Goal: Task Accomplishment & Management: Complete application form

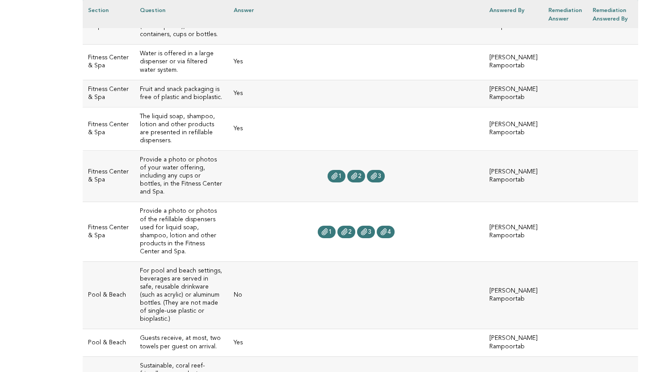
scroll to position [336, 0]
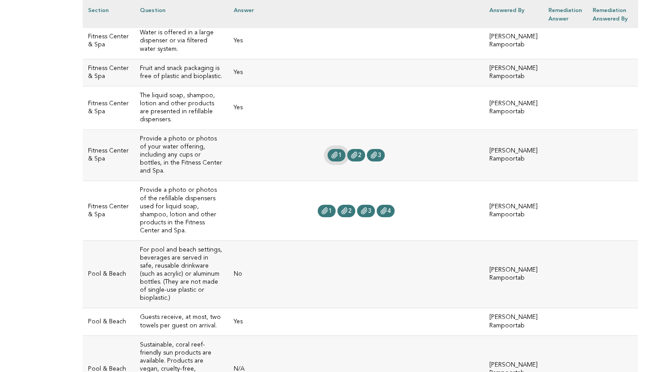
click at [331, 159] on icon at bounding box center [334, 155] width 7 height 7
click at [358, 158] on span "2" at bounding box center [360, 155] width 4 height 6
click at [377, 158] on span "3" at bounding box center [379, 155] width 4 height 6
click at [321, 208] on icon at bounding box center [324, 211] width 7 height 7
click at [341, 208] on icon at bounding box center [344, 211] width 6 height 6
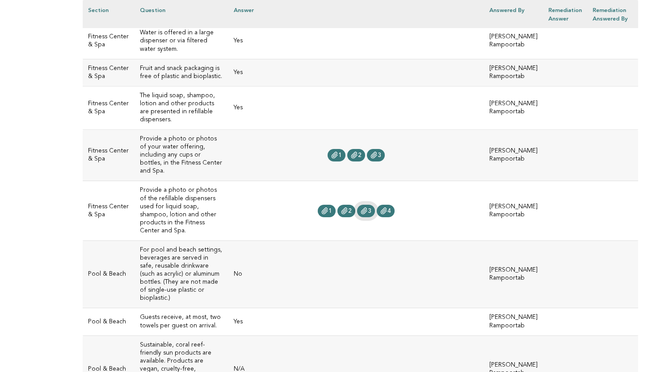
click at [360, 208] on icon at bounding box center [363, 211] width 7 height 7
click at [383, 206] on link "4" at bounding box center [386, 211] width 18 height 13
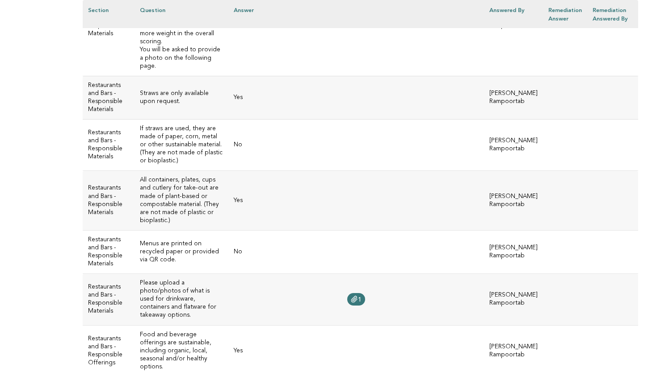
scroll to position [1631, 0]
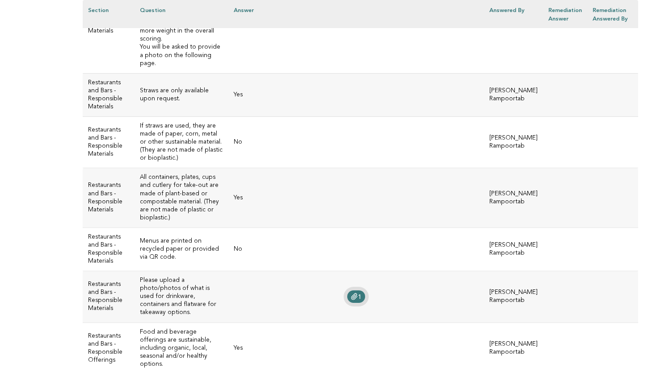
click at [351, 294] on icon at bounding box center [354, 297] width 6 height 6
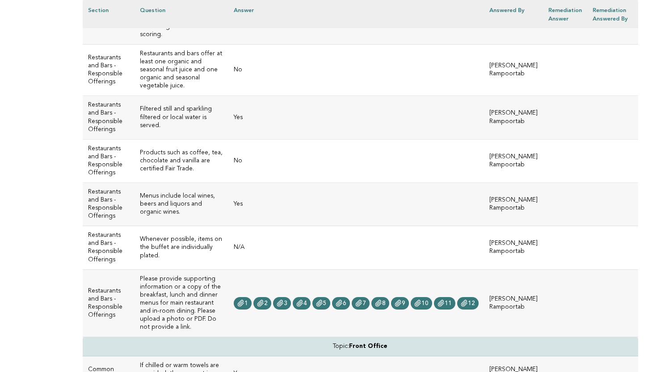
scroll to position [2340, 0]
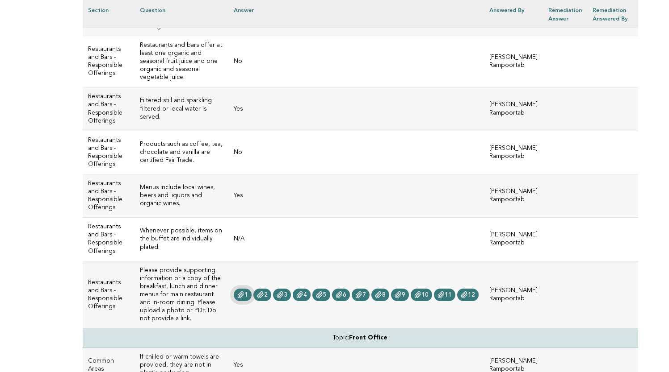
click at [244, 292] on span "1" at bounding box center [246, 295] width 4 height 6
click at [339, 289] on link "6" at bounding box center [341, 295] width 18 height 13
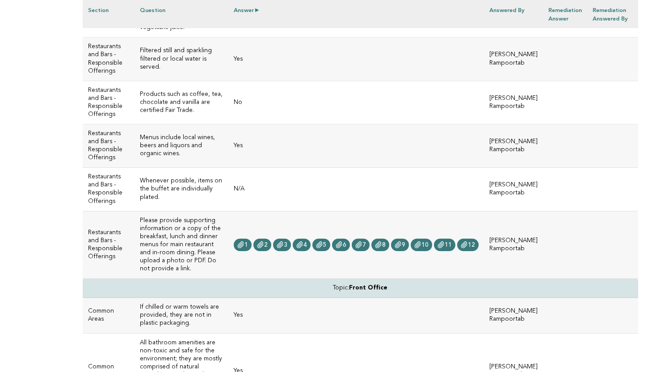
scroll to position [2334, 0]
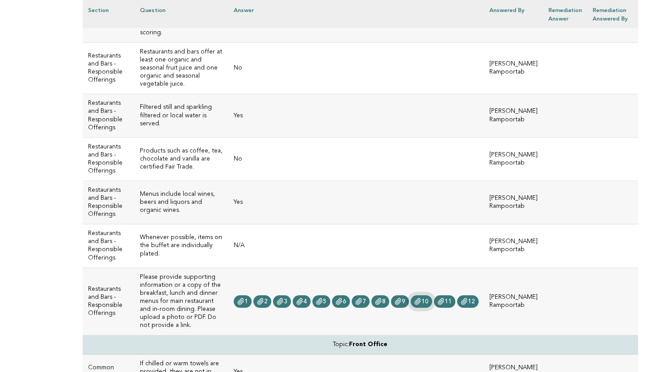
click at [421, 299] on span "10" at bounding box center [424, 302] width 7 height 6
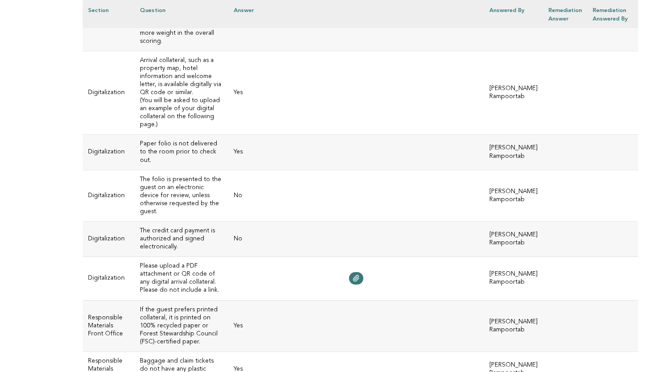
scroll to position [2950, 0]
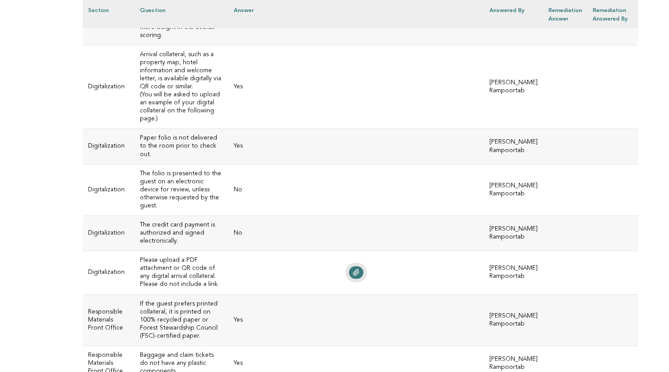
click at [353, 270] on icon at bounding box center [356, 273] width 6 height 6
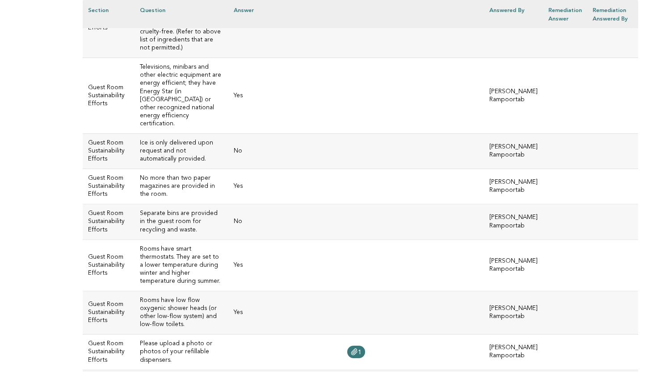
scroll to position [4978, 0]
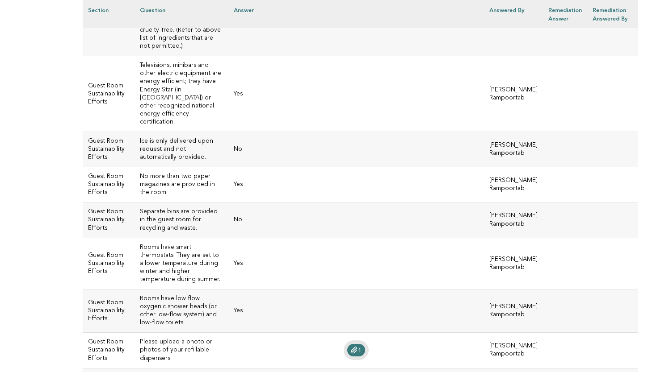
click at [351, 347] on icon at bounding box center [354, 350] width 7 height 7
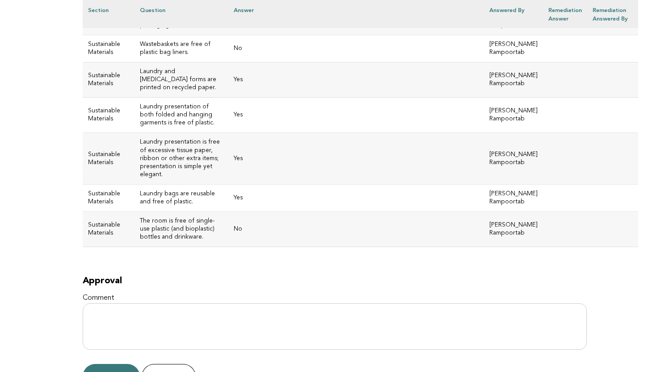
scroll to position [6088, 0]
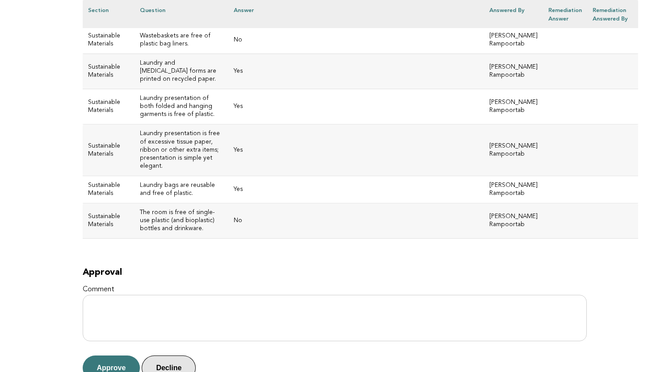
click at [176, 356] on button "Decline" at bounding box center [169, 368] width 54 height 25
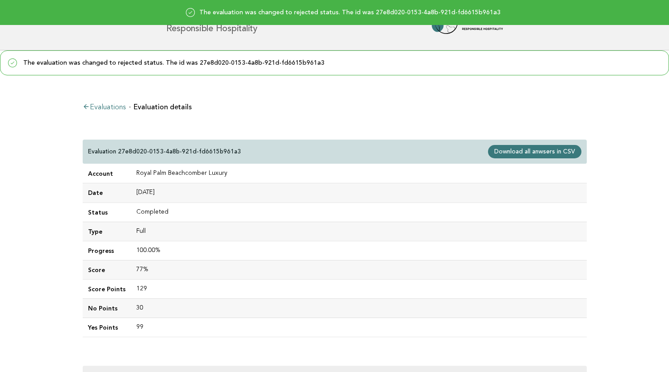
click at [536, 153] on link "Download all anwsers in CSV" at bounding box center [534, 151] width 93 height 13
click at [537, 150] on link "Download all anwsers in CSV" at bounding box center [534, 151] width 93 height 13
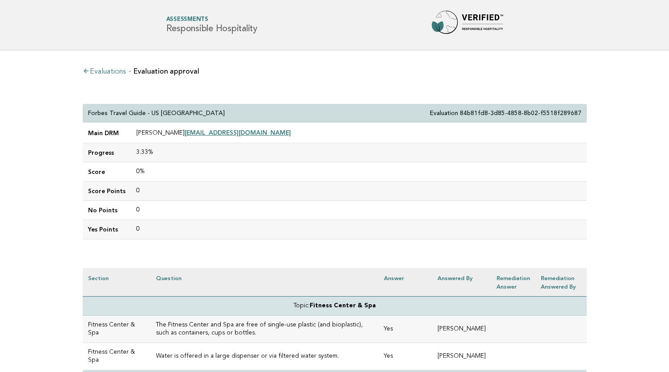
click at [103, 70] on link "Evaluations" at bounding box center [104, 71] width 43 height 7
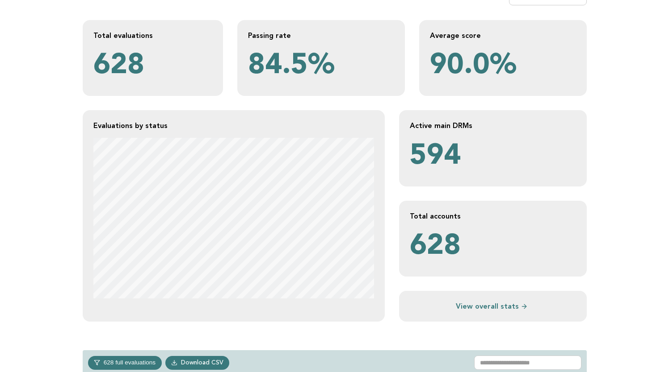
scroll to position [157, 0]
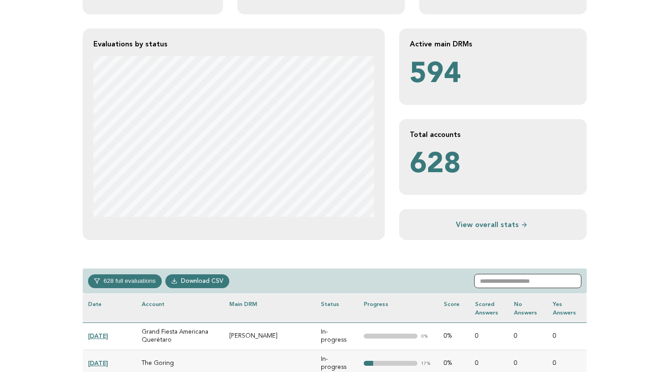
click at [493, 278] on input "text" at bounding box center [527, 281] width 107 height 14
paste input "**********"
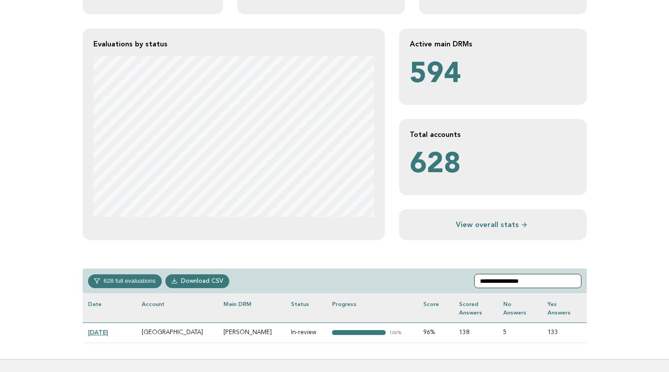
type input "**********"
click at [108, 331] on link "2024-10-31" at bounding box center [98, 332] width 20 height 7
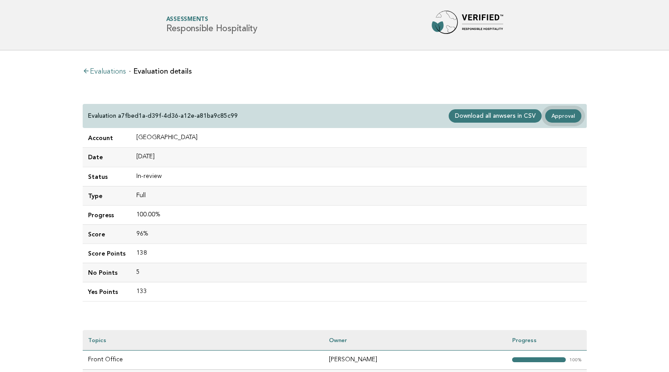
click at [561, 118] on link "Approval" at bounding box center [563, 115] width 36 height 13
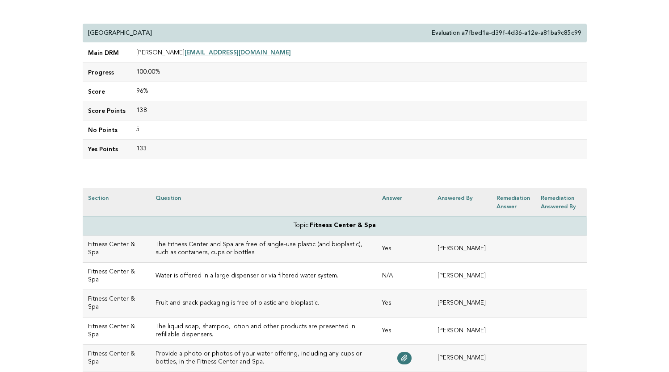
scroll to position [83, 0]
